Goal: Task Accomplishment & Management: Use online tool/utility

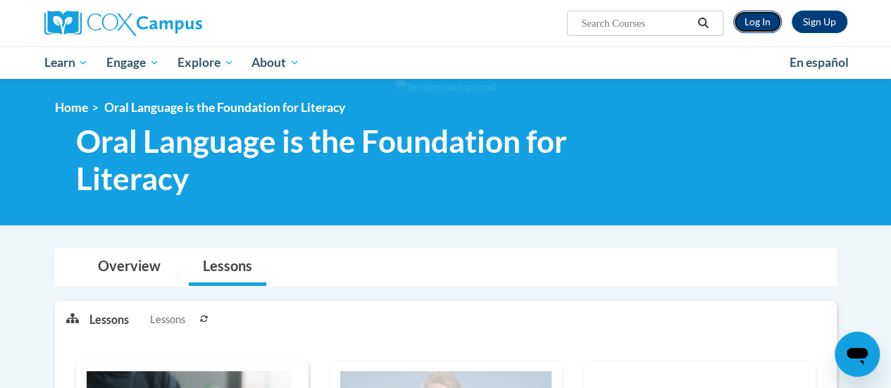
click at [758, 23] on link "Log In" at bounding box center [757, 22] width 49 height 23
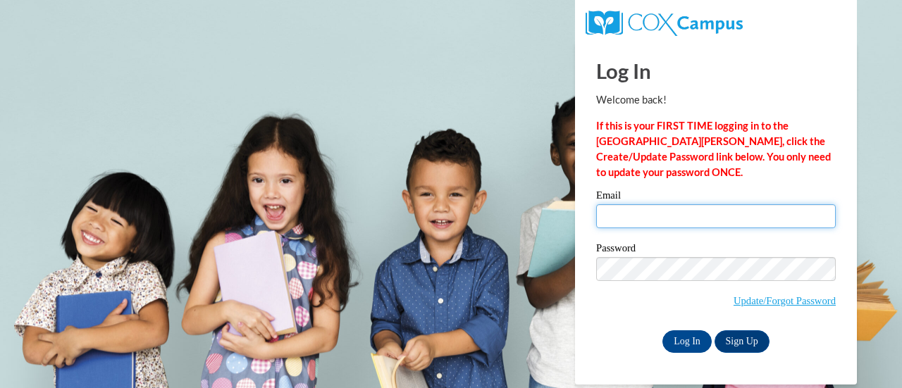
click at [682, 211] on input "Email" at bounding box center [716, 216] width 240 height 24
click at [678, 223] on input "[PERSON_NAME]" at bounding box center [716, 216] width 240 height 24
type input "[EMAIL_ADDRESS][PERSON_NAME][PERSON_NAME][DOMAIN_NAME]"
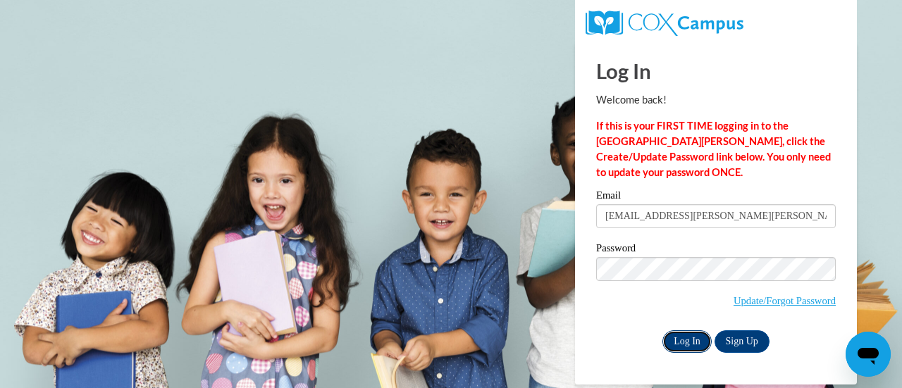
click at [686, 342] on input "Log In" at bounding box center [686, 341] width 49 height 23
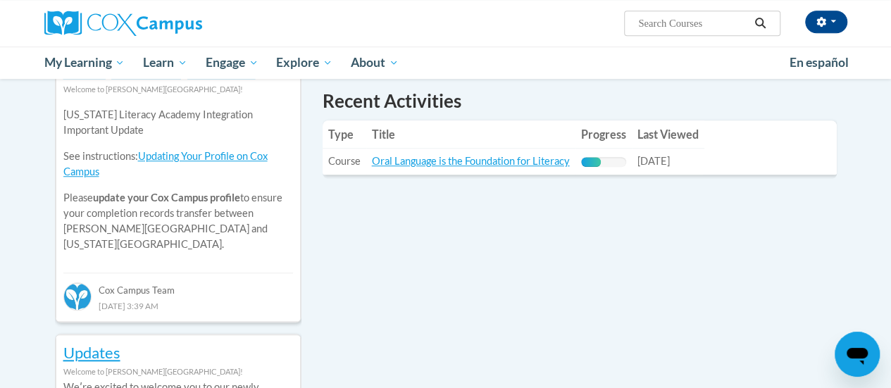
scroll to position [500, 0]
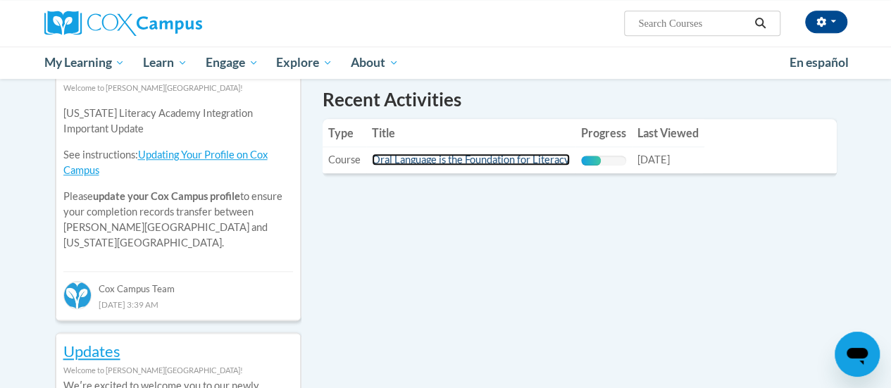
click at [488, 161] on link "Oral Language is the Foundation for Literacy" at bounding box center [471, 160] width 198 height 12
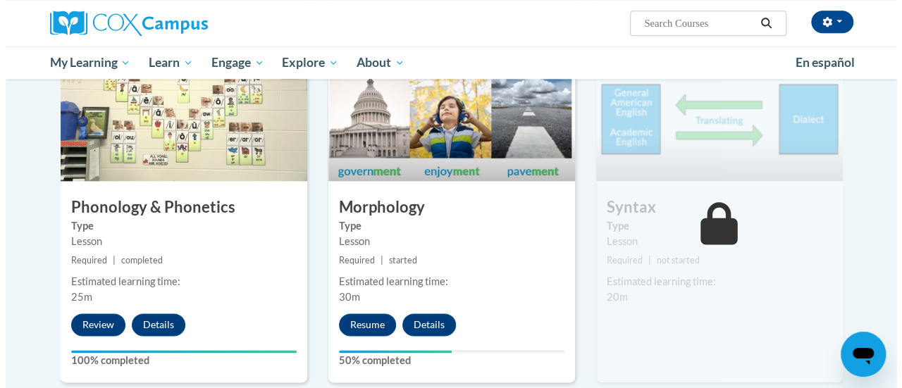
scroll to position [771, 0]
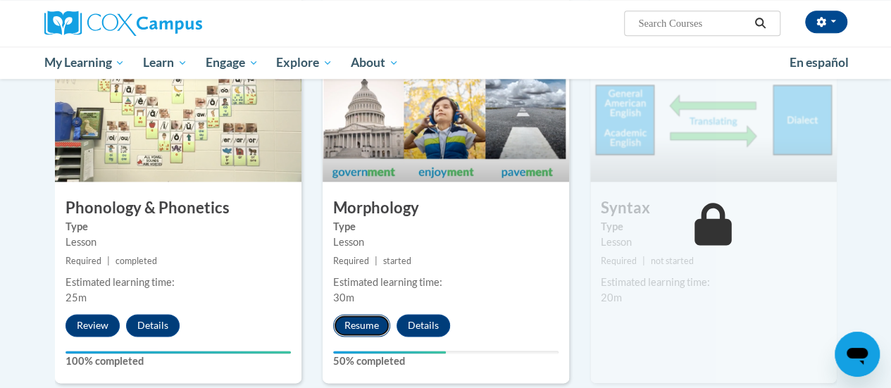
click at [369, 322] on button "Resume" at bounding box center [361, 325] width 57 height 23
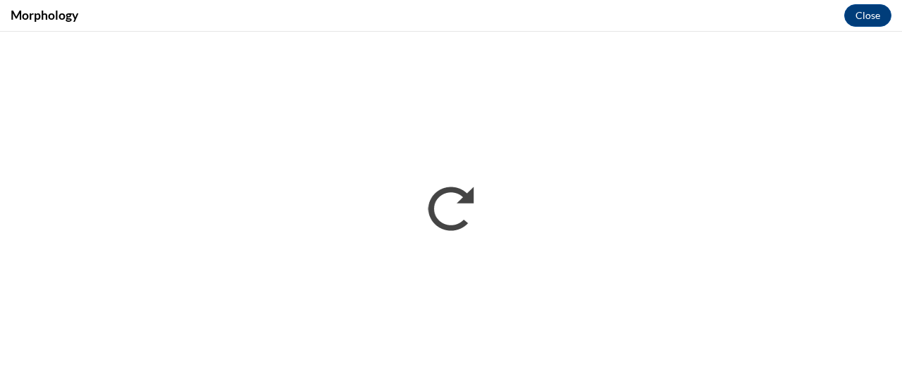
scroll to position [0, 0]
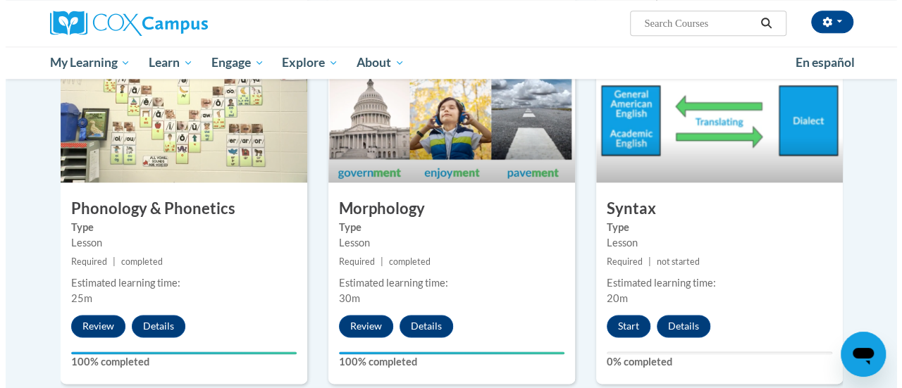
scroll to position [824, 0]
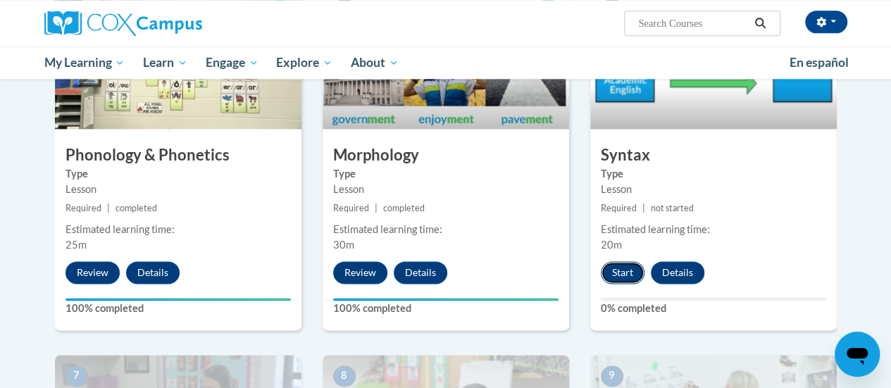
click at [630, 266] on button "Start" at bounding box center [623, 272] width 44 height 23
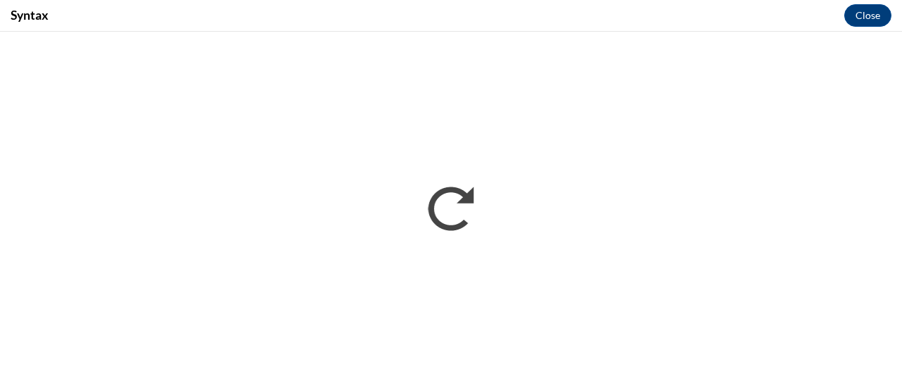
scroll to position [0, 0]
click at [552, 1] on div "Syntax Close" at bounding box center [451, 16] width 902 height 32
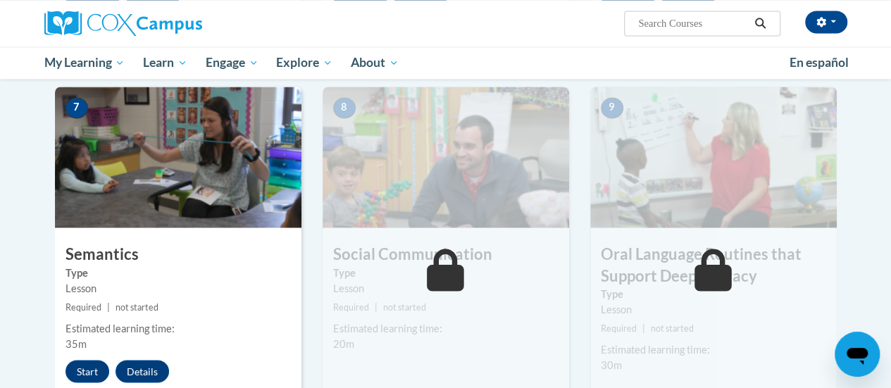
scroll to position [1091, 0]
